Goal: Navigation & Orientation: Find specific page/section

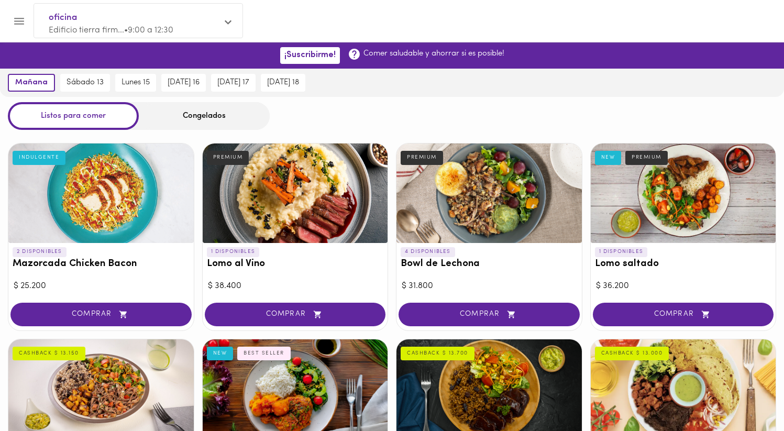
click at [38, 41] on div "oficina Edificio tierra firm... • 9:00 a 12:30" at bounding box center [138, 24] width 209 height 40
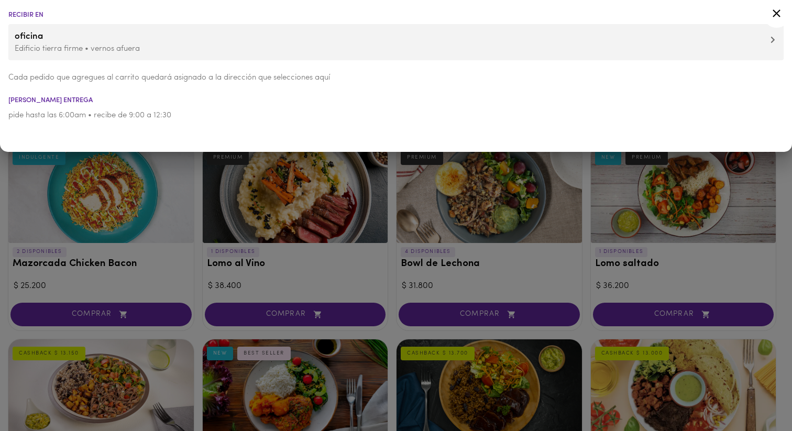
click at [199, 191] on div at bounding box center [396, 215] width 792 height 431
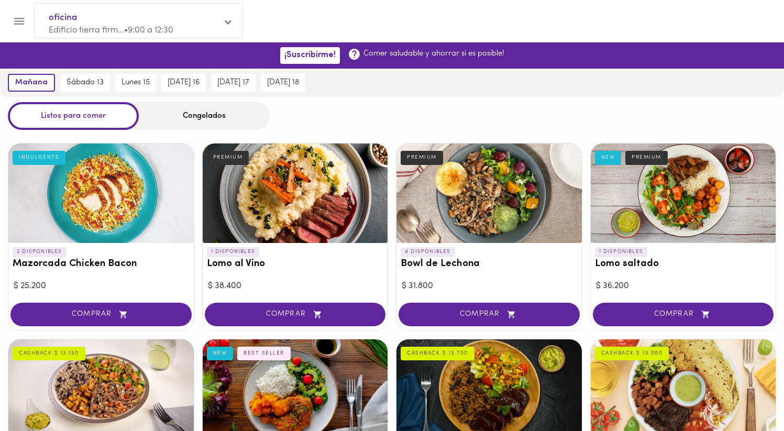
click at [15, 17] on icon "Menu" at bounding box center [19, 21] width 13 height 13
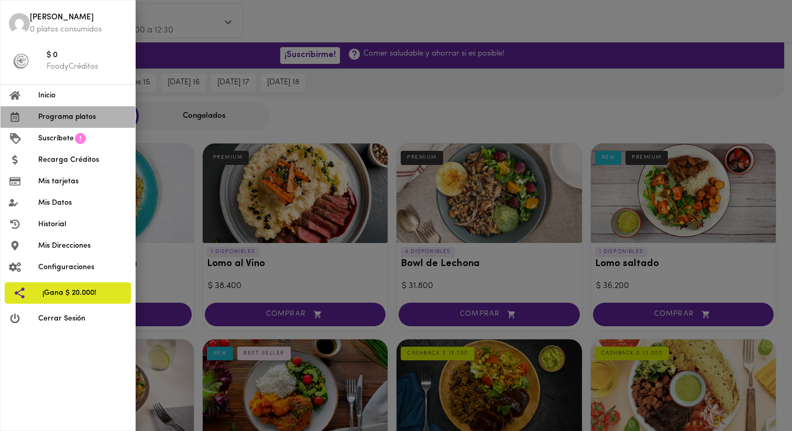
click at [73, 116] on span "Programa platos" at bounding box center [82, 117] width 89 height 11
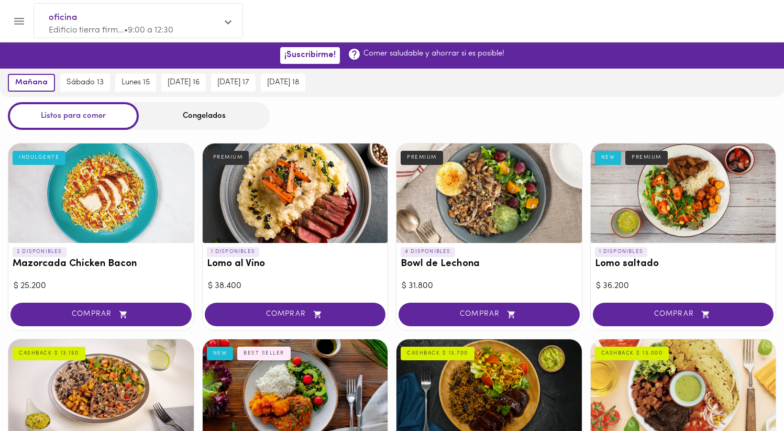
click at [21, 18] on icon "Menu" at bounding box center [19, 21] width 10 height 7
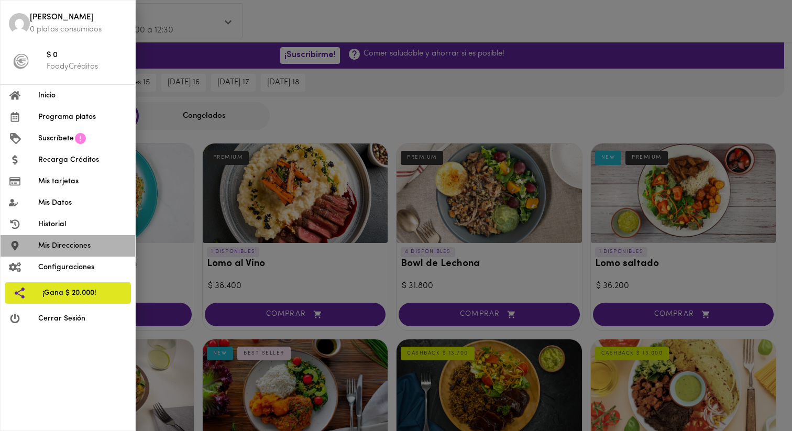
click at [86, 245] on span "Mis Direcciones" at bounding box center [82, 245] width 89 height 11
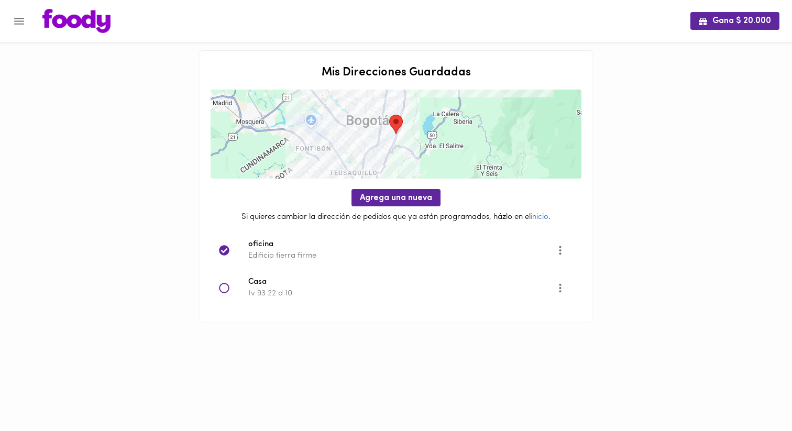
click at [21, 16] on icon "Menu" at bounding box center [19, 21] width 13 height 13
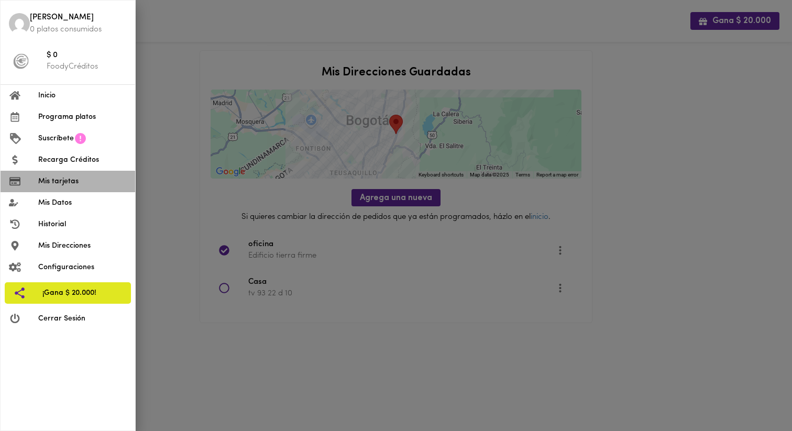
click at [82, 182] on span "Mis tarjetas" at bounding box center [82, 181] width 89 height 11
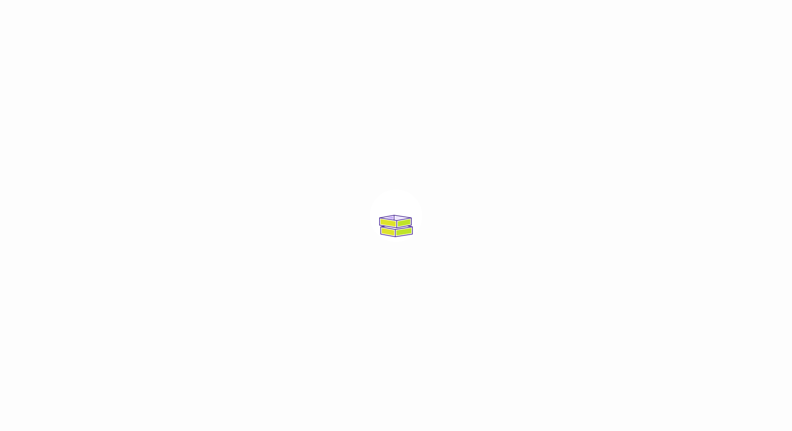
click at [261, 146] on div at bounding box center [396, 215] width 792 height 431
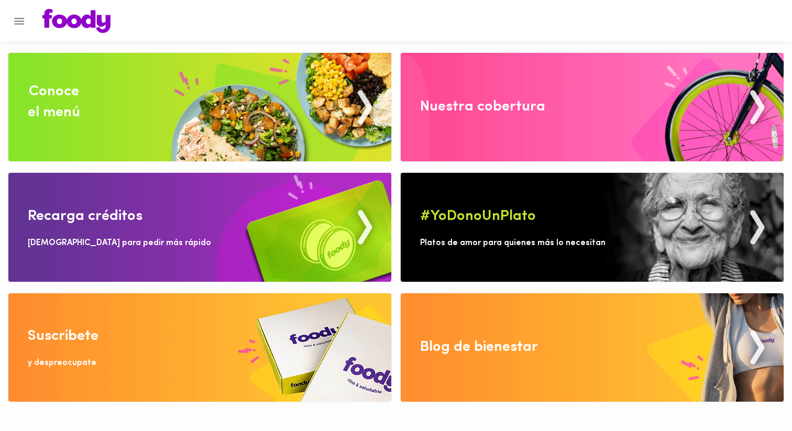
click at [15, 28] on button "Menu" at bounding box center [19, 21] width 26 height 26
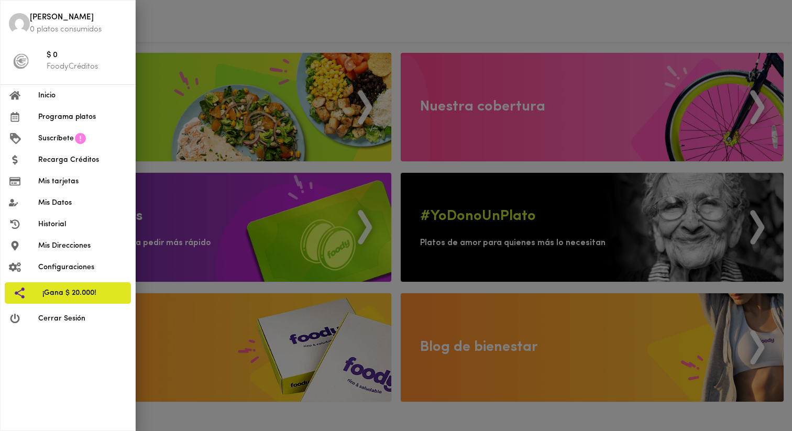
click at [66, 132] on li "Suscríbete" at bounding box center [68, 138] width 135 height 21
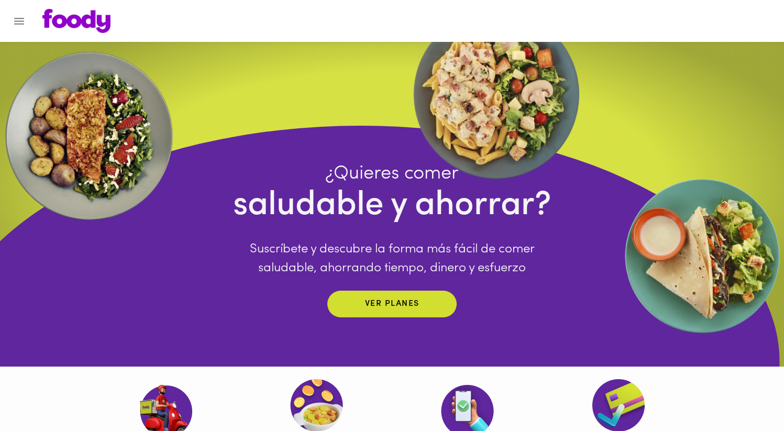
click at [20, 16] on icon "Menu" at bounding box center [19, 21] width 13 height 13
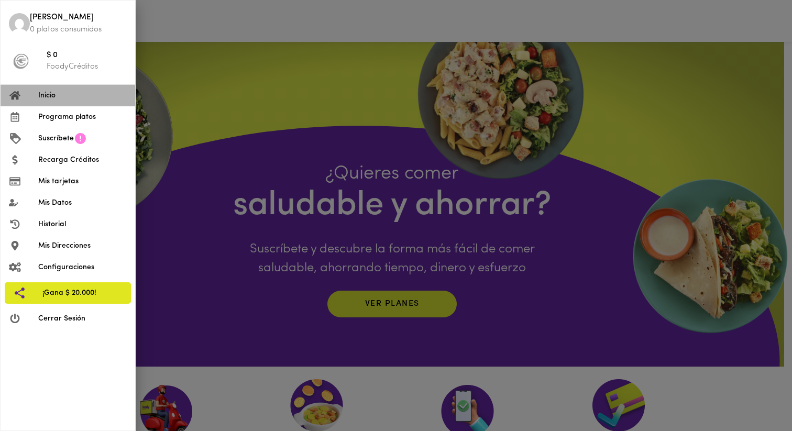
click at [64, 103] on li "Inicio" at bounding box center [68, 95] width 135 height 21
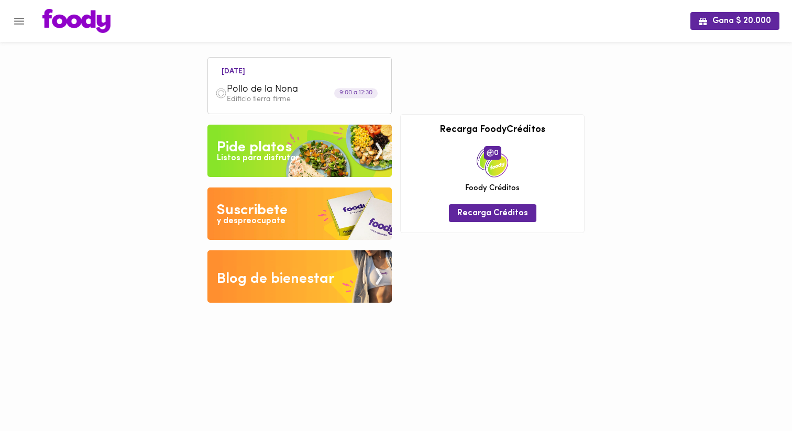
click at [361, 95] on div "9:00 a 12:30" at bounding box center [355, 94] width 43 height 10
click at [247, 83] on div "Pollo de la Nona Edificio tierra firme" at bounding box center [299, 94] width 173 height 30
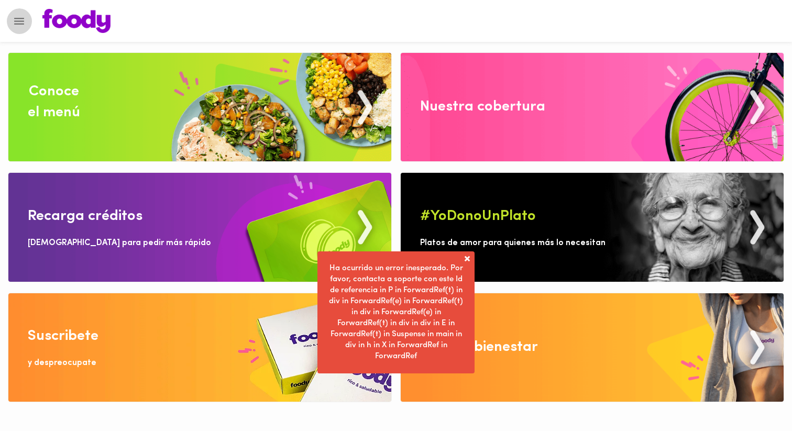
click at [11, 20] on button "Menu" at bounding box center [19, 21] width 26 height 26
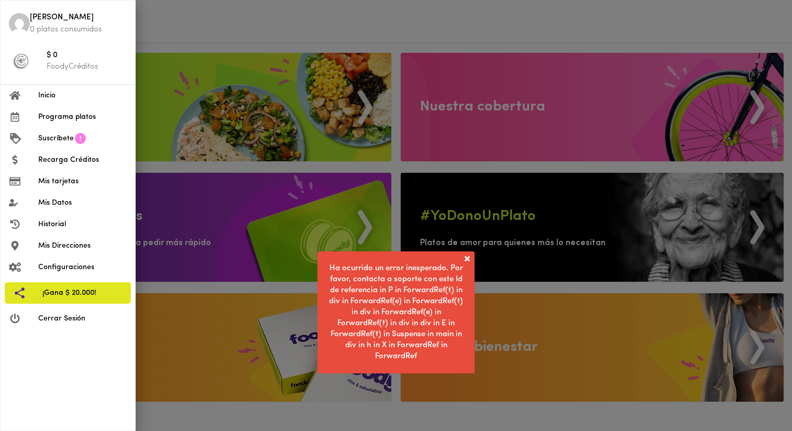
click at [71, 122] on span "Programa platos" at bounding box center [82, 117] width 89 height 11
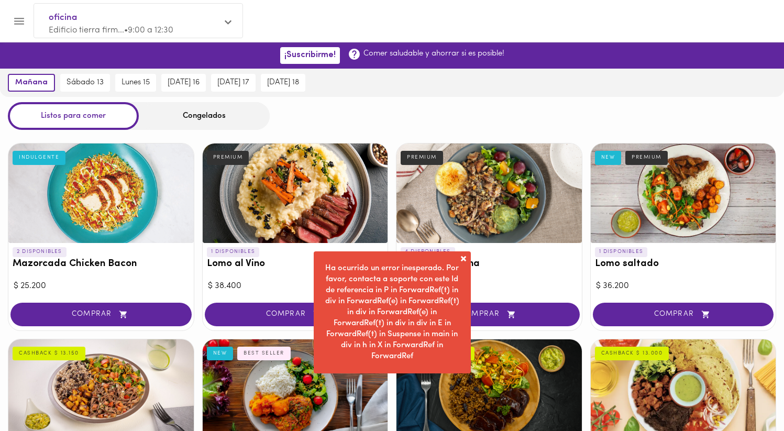
click at [9, 13] on div at bounding box center [5, 215] width 10 height 431
click at [14, 17] on icon "Menu" at bounding box center [19, 21] width 13 height 13
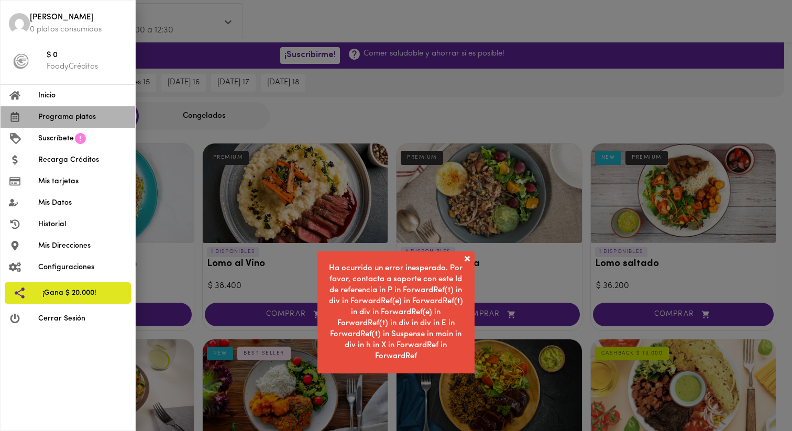
click at [85, 122] on span "Programa platos" at bounding box center [82, 117] width 89 height 11
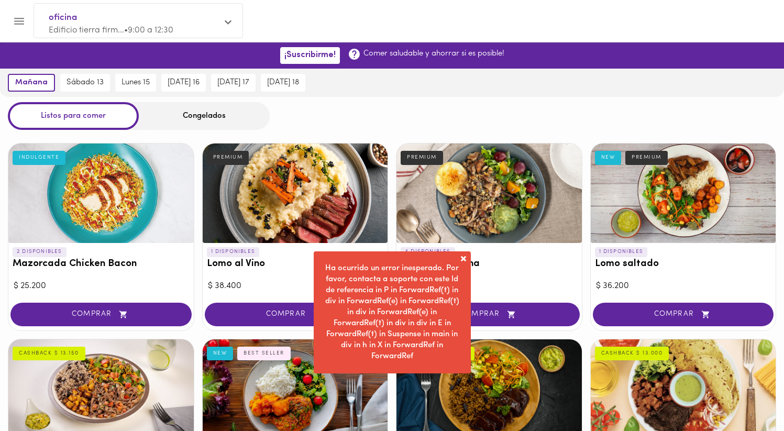
click at [17, 9] on button "Menu" at bounding box center [19, 21] width 26 height 26
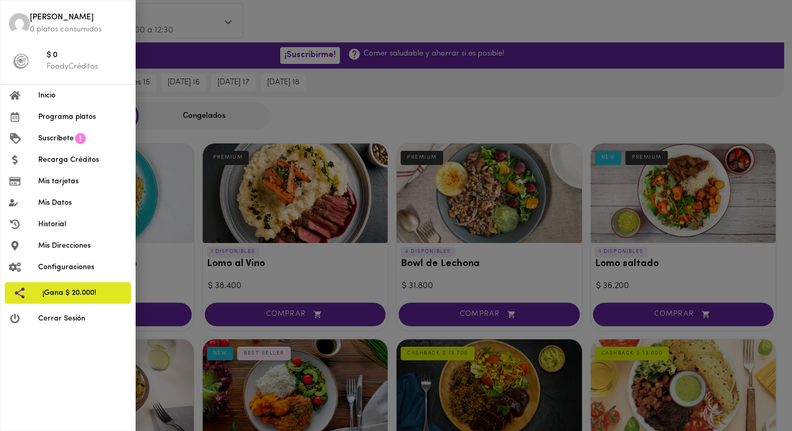
click at [76, 218] on li "Historial" at bounding box center [68, 224] width 135 height 21
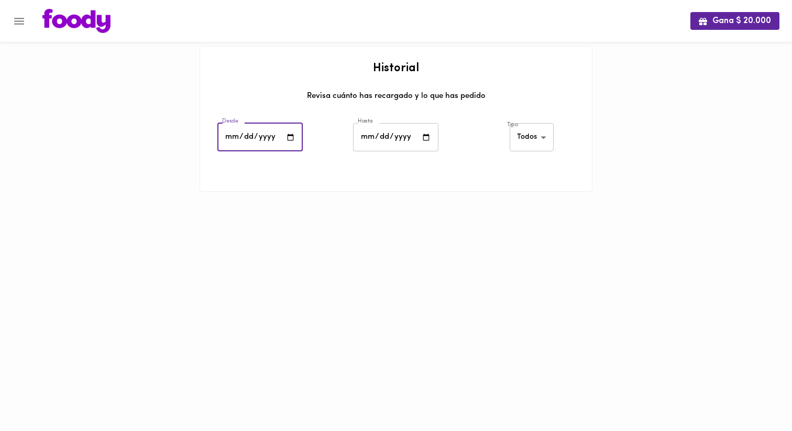
click at [268, 136] on input "date" at bounding box center [259, 137] width 85 height 29
click at [7, 19] on div at bounding box center [5, 215] width 10 height 431
click at [17, 19] on icon "Menu" at bounding box center [19, 21] width 13 height 13
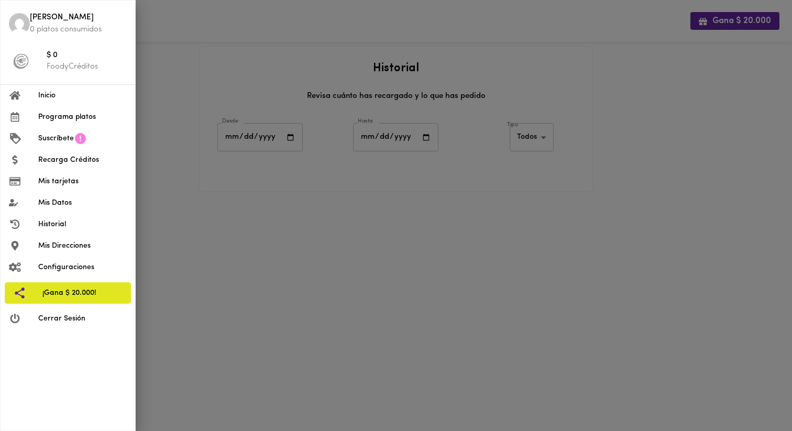
click at [73, 111] on li "Programa platos" at bounding box center [68, 116] width 135 height 21
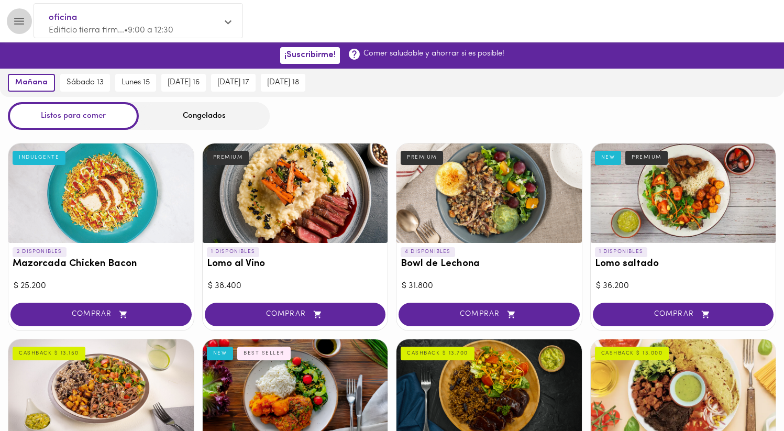
click at [23, 26] on icon "Menu" at bounding box center [19, 21] width 13 height 13
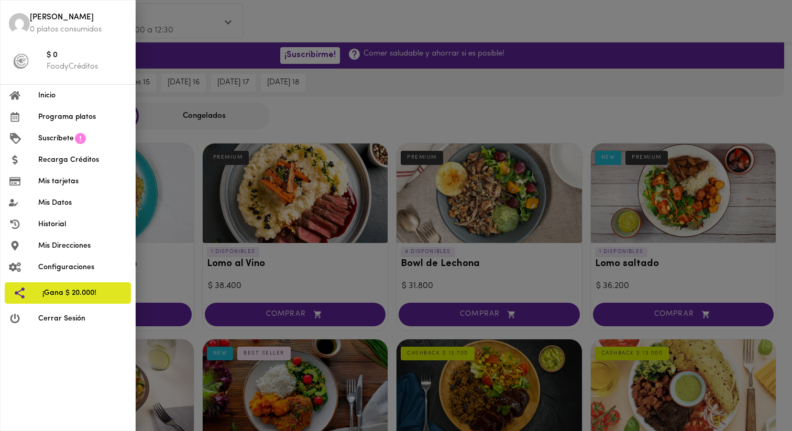
click at [56, 90] on li "Inicio" at bounding box center [68, 95] width 135 height 21
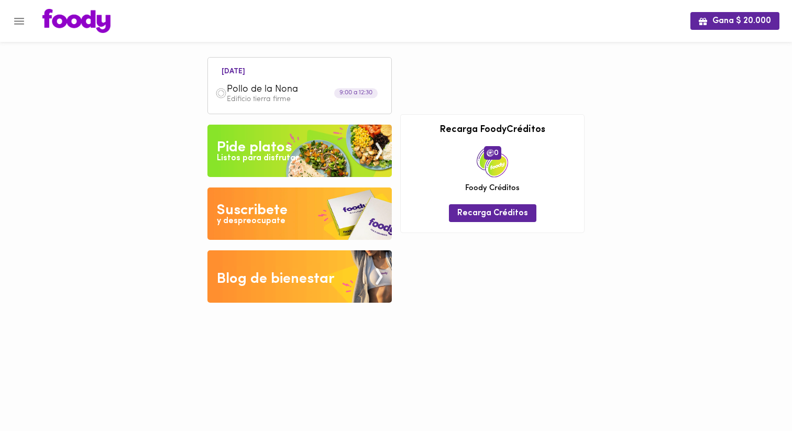
click at [16, 26] on icon "Menu" at bounding box center [19, 21] width 13 height 13
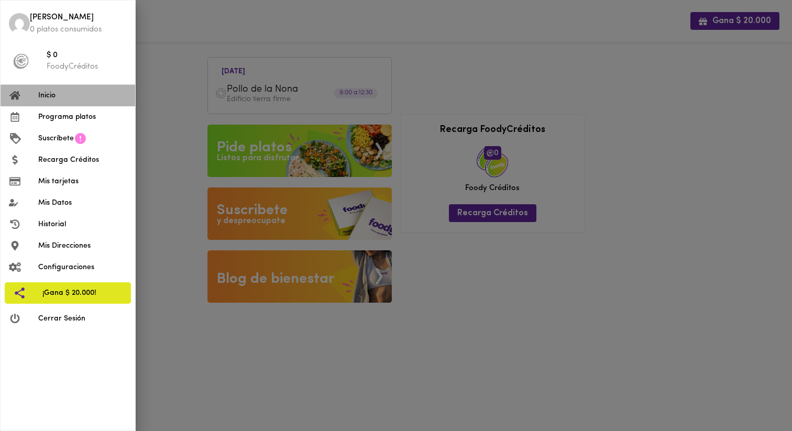
click at [77, 103] on li "Inicio" at bounding box center [68, 95] width 135 height 21
